Goal: Transaction & Acquisition: Purchase product/service

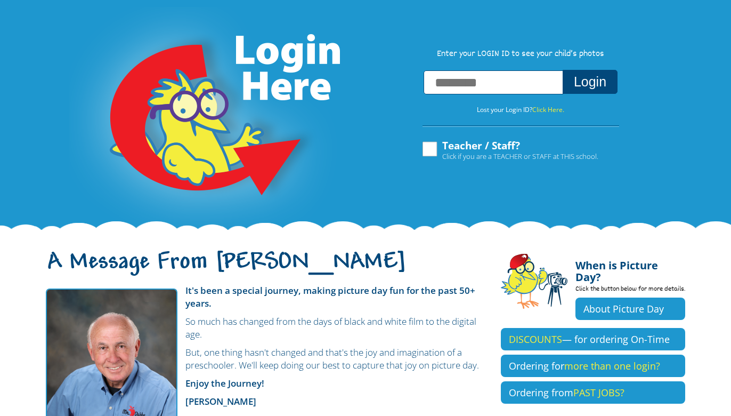
scroll to position [74, 0]
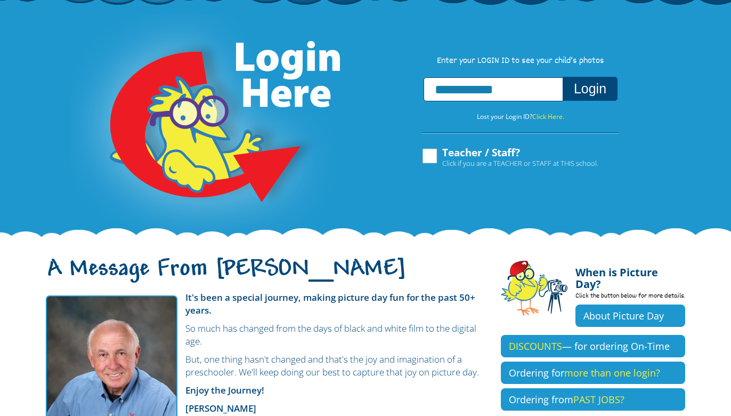
type input "**********"
click at [563, 77] on button "Login" at bounding box center [590, 89] width 55 height 24
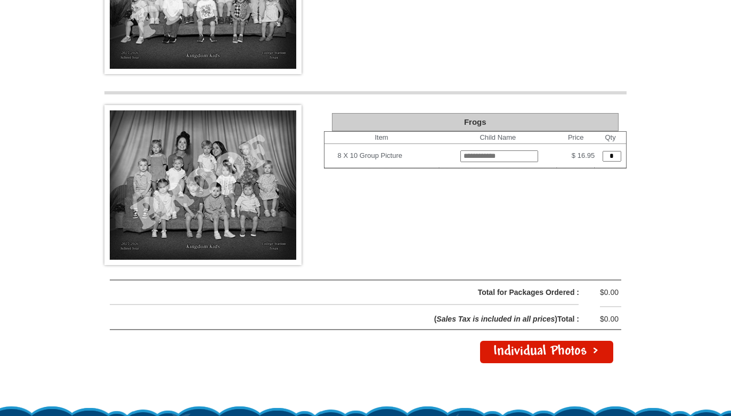
scroll to position [1404, 0]
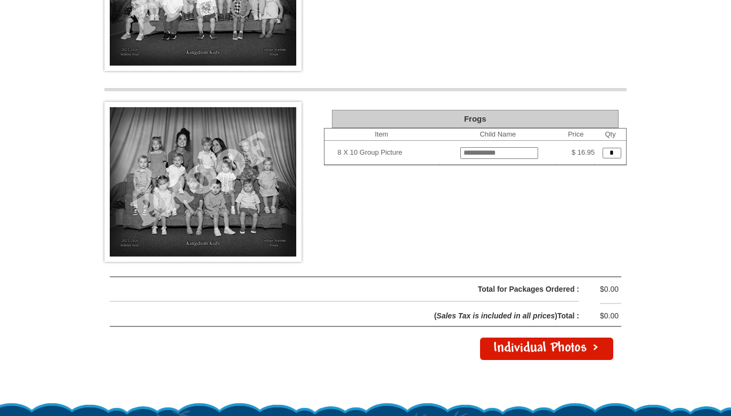
click at [501, 350] on link "Individual Photos >" at bounding box center [546, 348] width 133 height 22
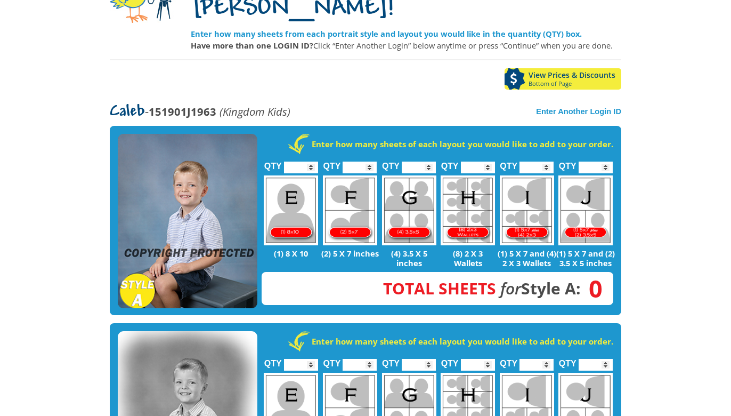
scroll to position [134, 0]
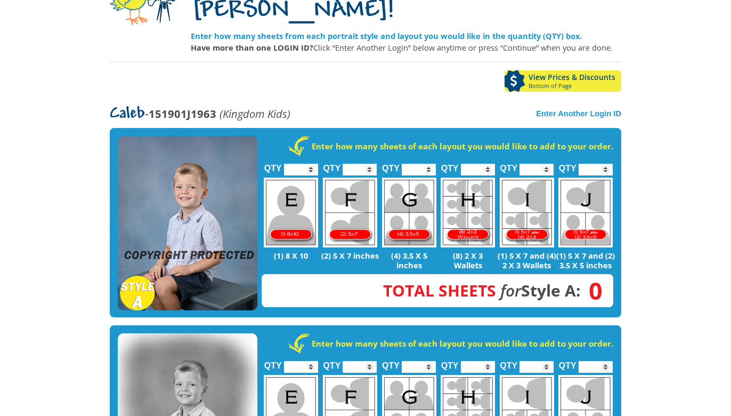
click at [481, 163] on div "QTY * (8) 2 X 3 Wallets" at bounding box center [468, 216] width 59 height 107
type input "*"
click at [489, 164] on input "*" at bounding box center [478, 170] width 34 height 12
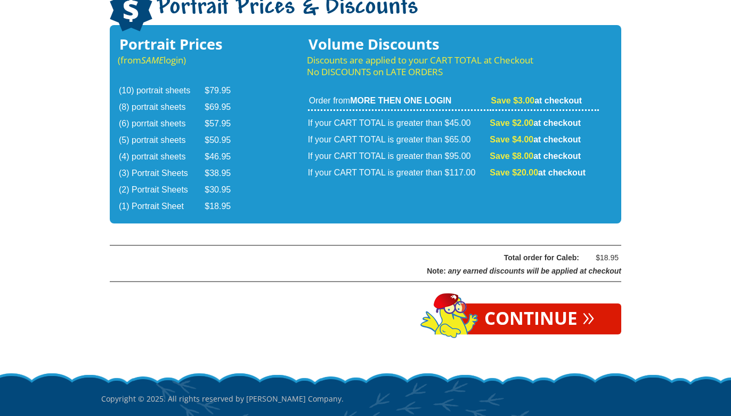
scroll to position [1776, 0]
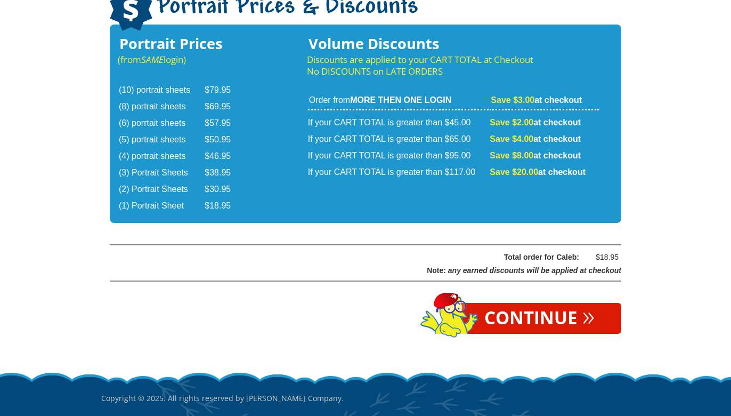
click at [537, 303] on link "Continue »" at bounding box center [540, 318] width 164 height 31
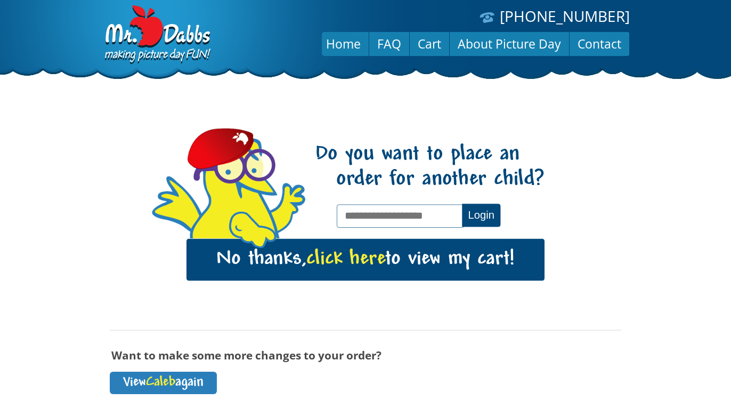
click at [445, 267] on link "No thanks, click here to view my cart!" at bounding box center [366, 260] width 358 height 42
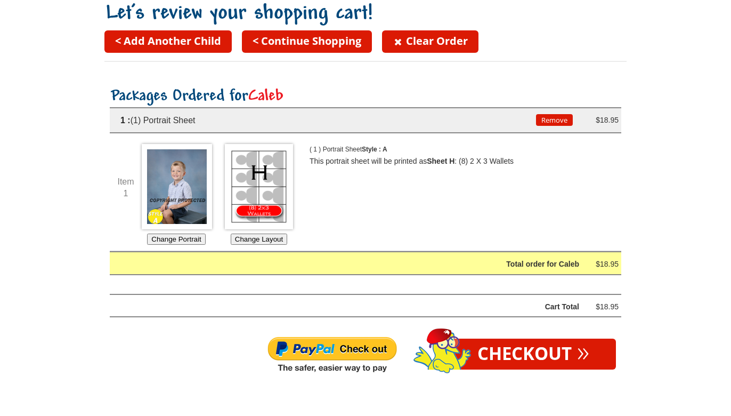
scroll to position [106, 0]
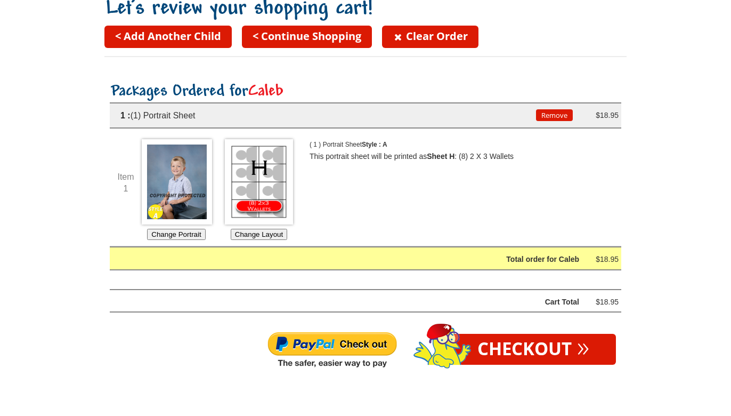
click at [363, 348] on img at bounding box center [332, 350] width 131 height 38
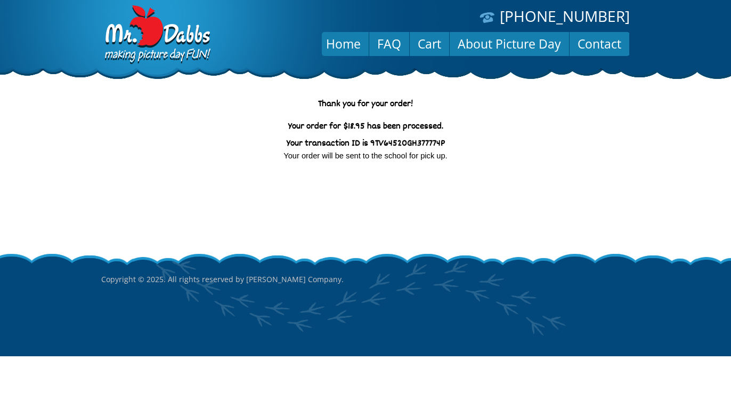
click at [375, 126] on p "Your order for $18.95 has been processed." at bounding box center [365, 127] width 522 height 12
click at [334, 156] on p "Your order will be sent to the school for pick up." at bounding box center [365, 156] width 522 height 12
